Goal: Register for event/course

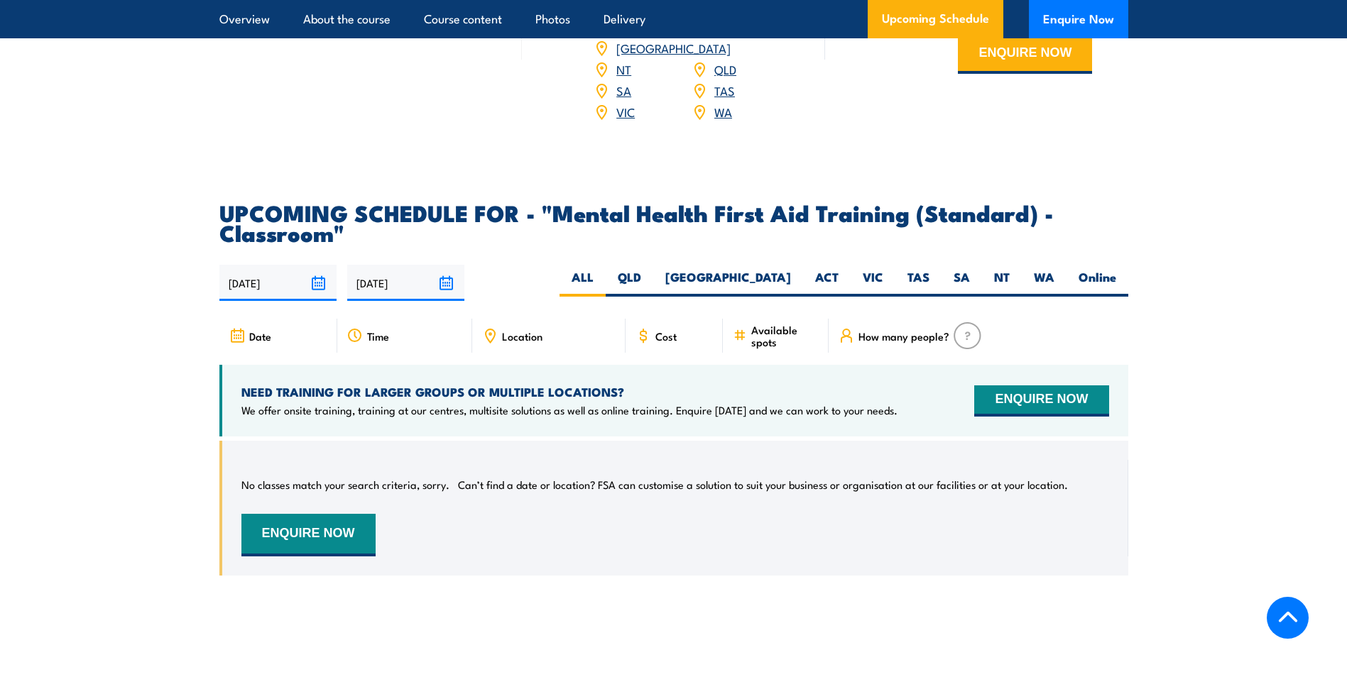
scroll to position [2414, 0]
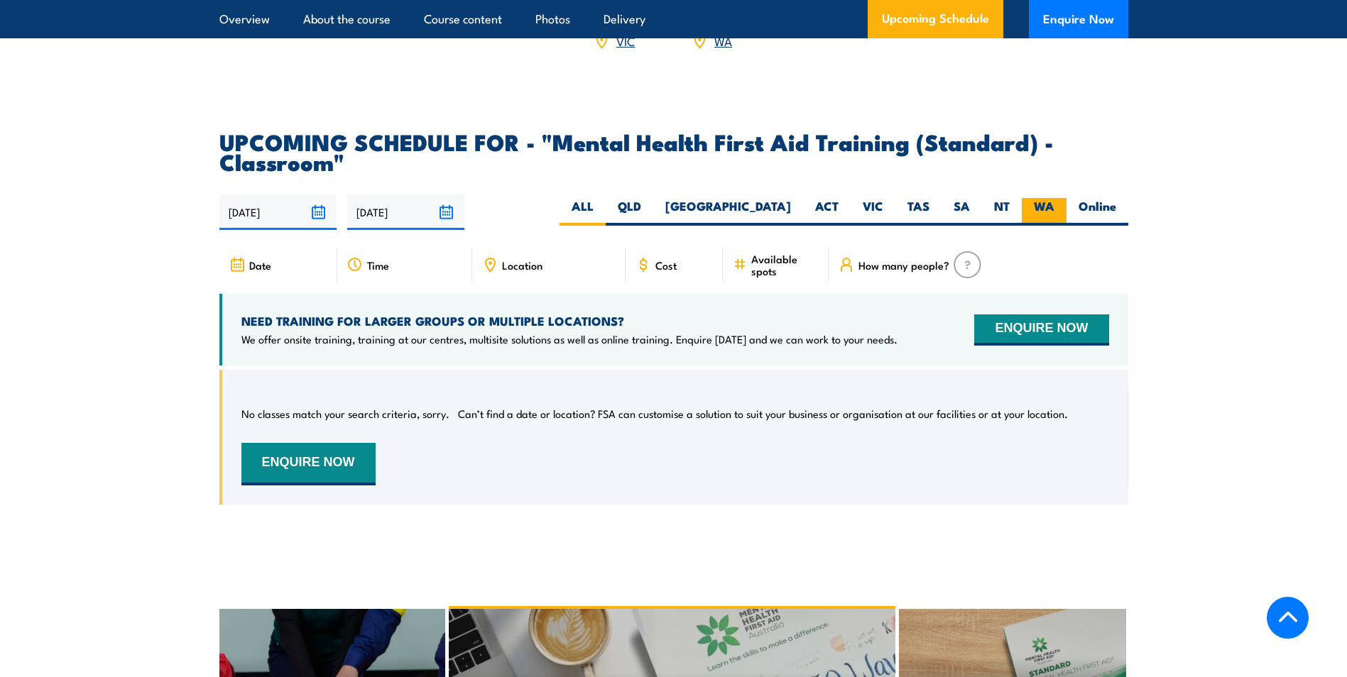
click at [1053, 222] on label "WA" at bounding box center [1044, 212] width 45 height 28
click at [1054, 207] on input "WA" at bounding box center [1058, 202] width 9 height 9
radio input "true"
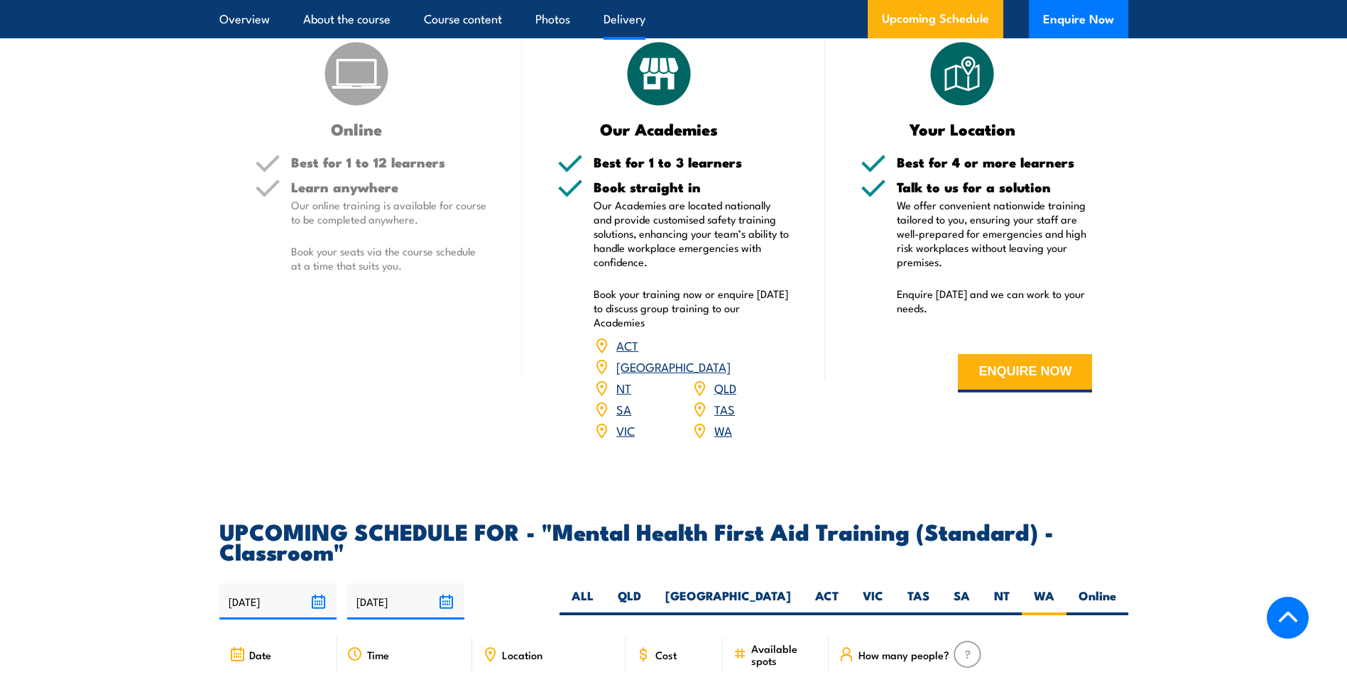
scroll to position [2274, 0]
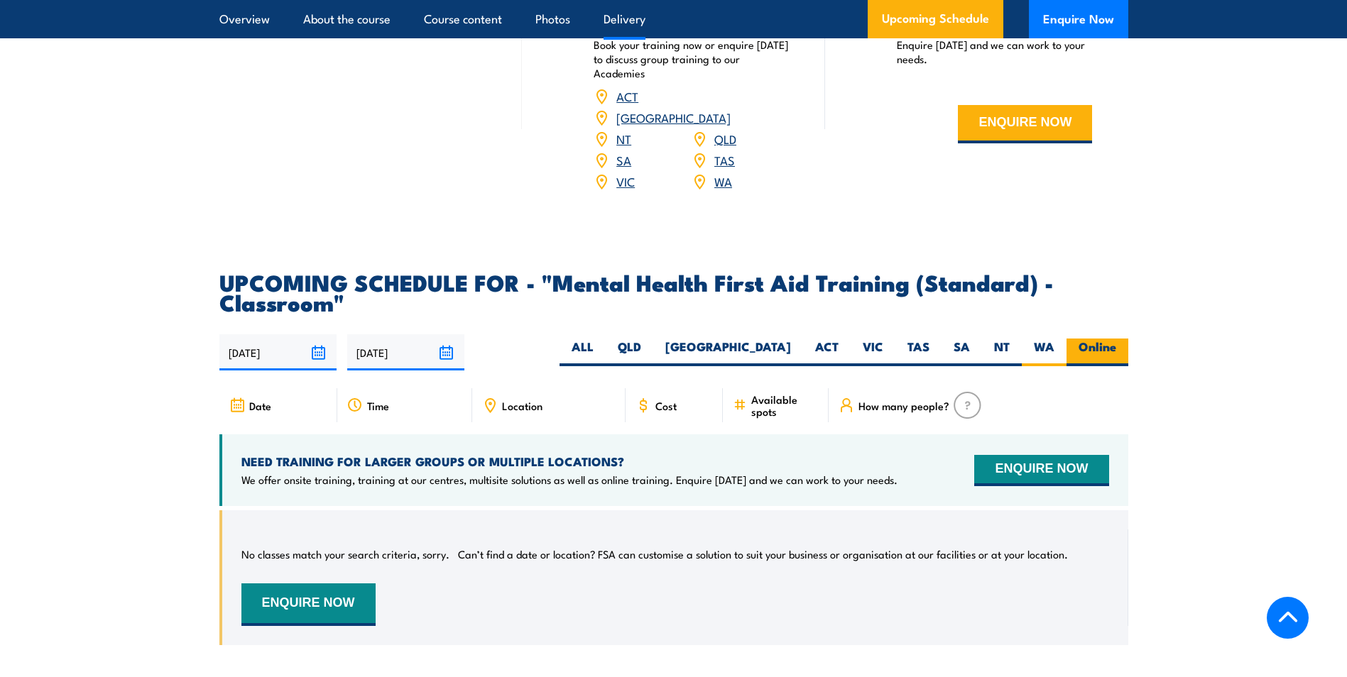
click at [1104, 366] on label "Online" at bounding box center [1097, 353] width 62 height 28
click at [1116, 348] on input "Online" at bounding box center [1120, 343] width 9 height 9
radio input "true"
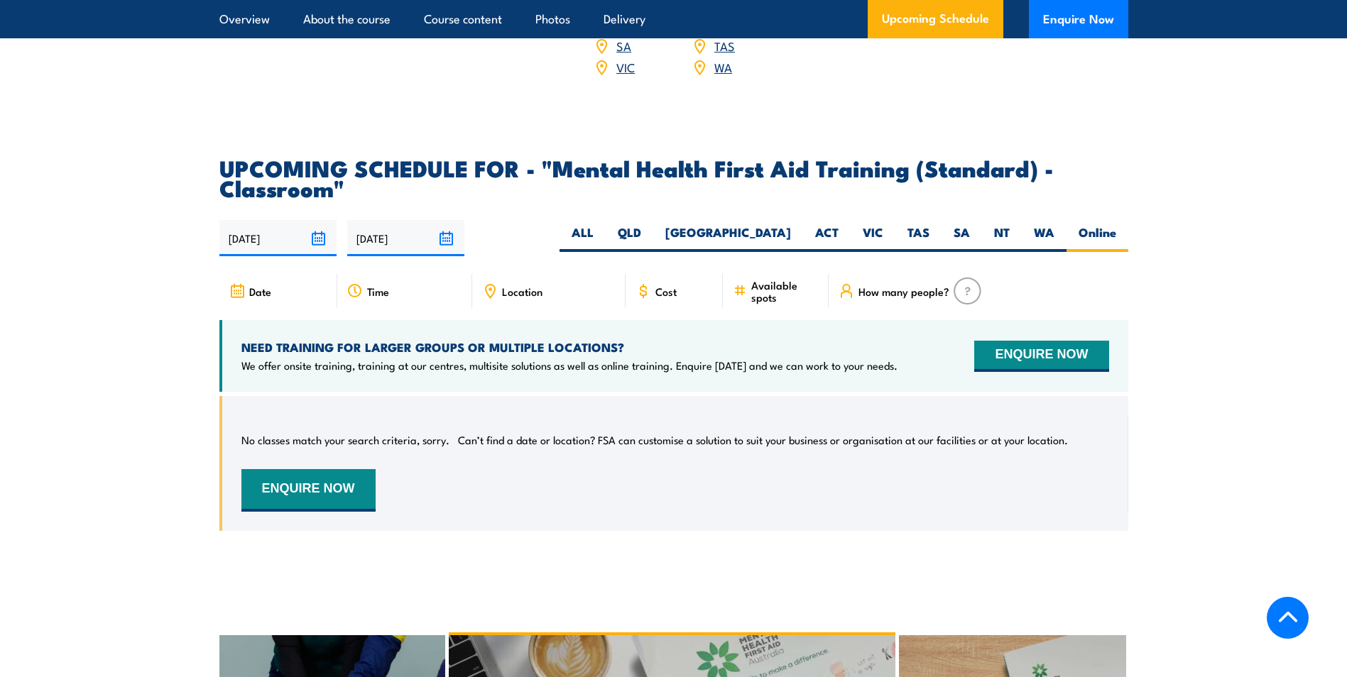
scroll to position [2061, 0]
